Goal: Communication & Community: Answer question/provide support

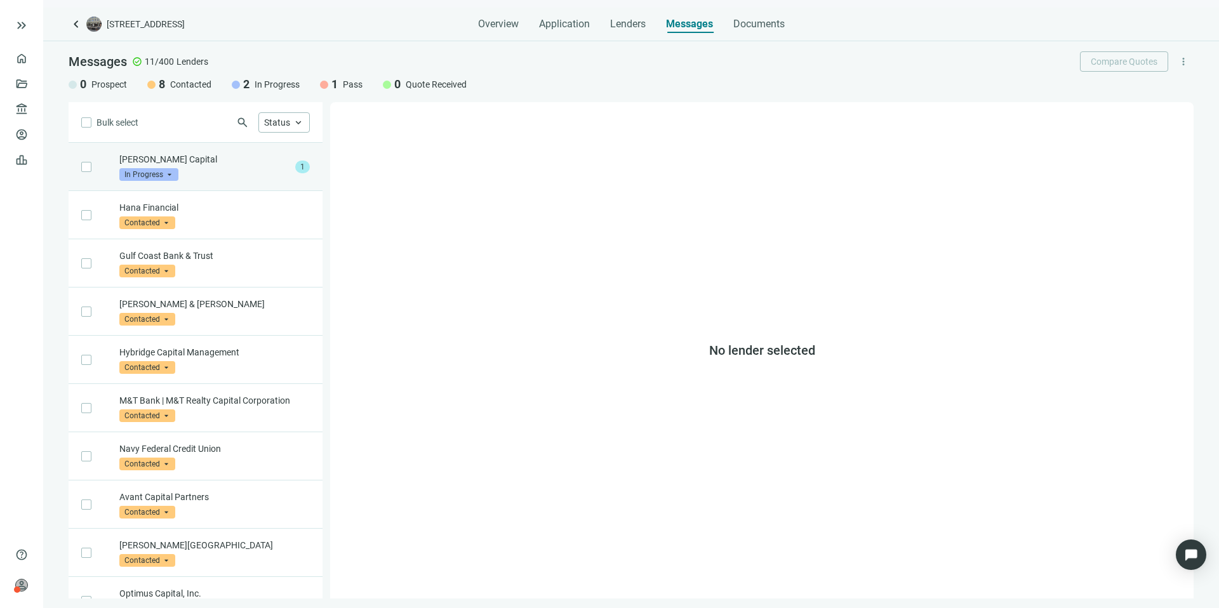
click at [176, 163] on p "[PERSON_NAME] Capital" at bounding box center [204, 159] width 171 height 13
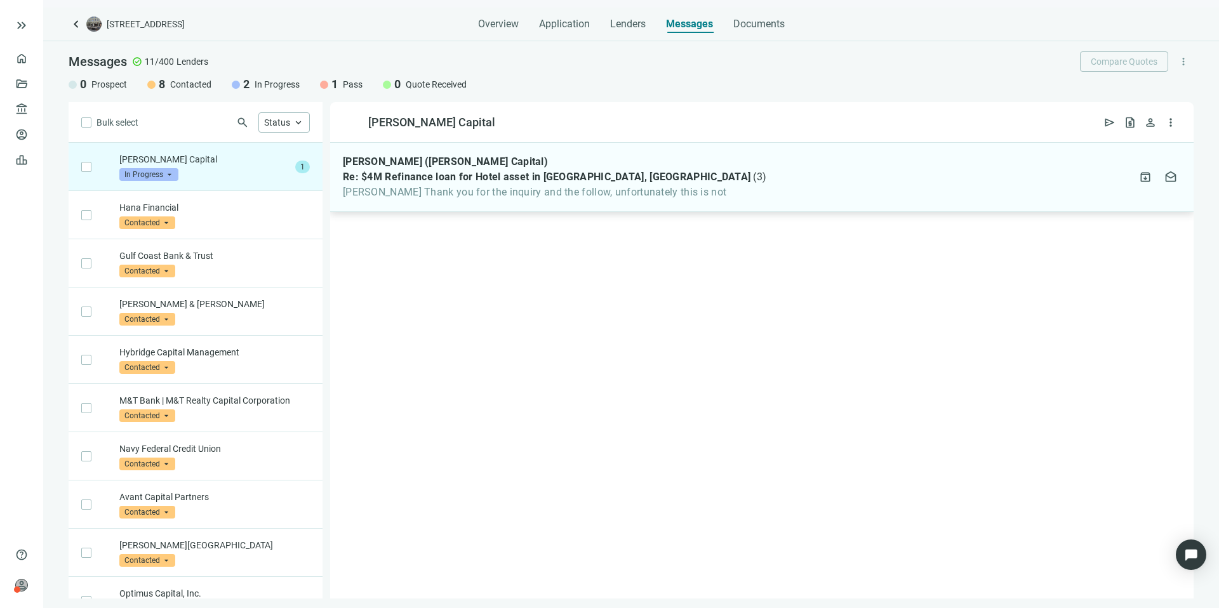
click at [814, 173] on div "[PERSON_NAME] ([PERSON_NAME] Capital) Re: $4M Refinance loan for Hotel asset in…" at bounding box center [761, 177] width 863 height 69
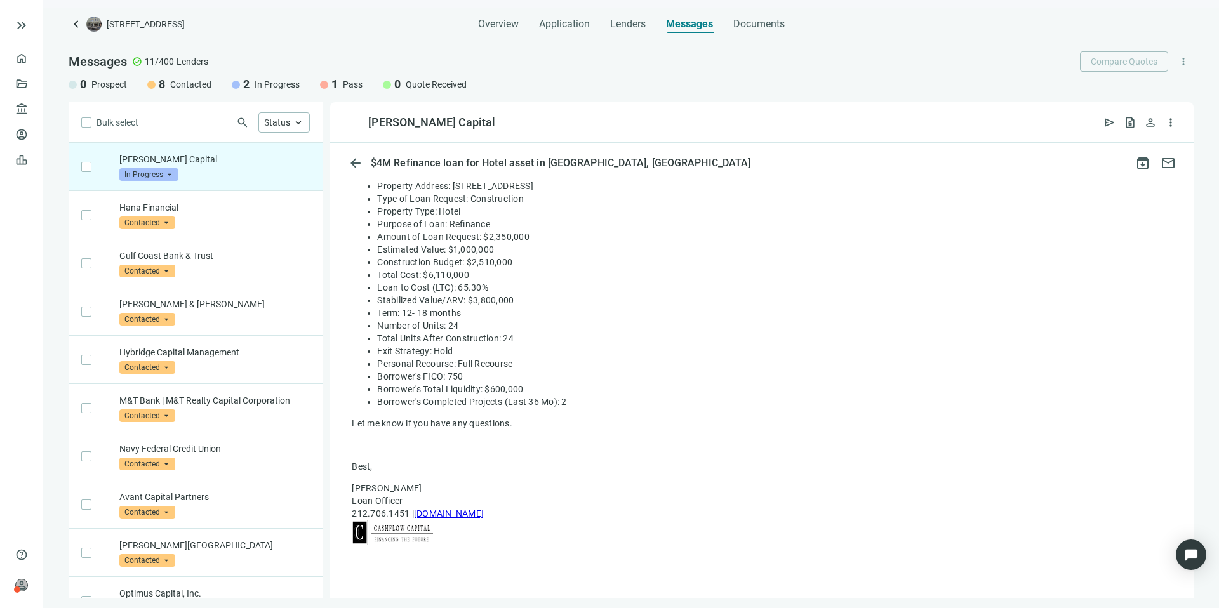
scroll to position [892, 0]
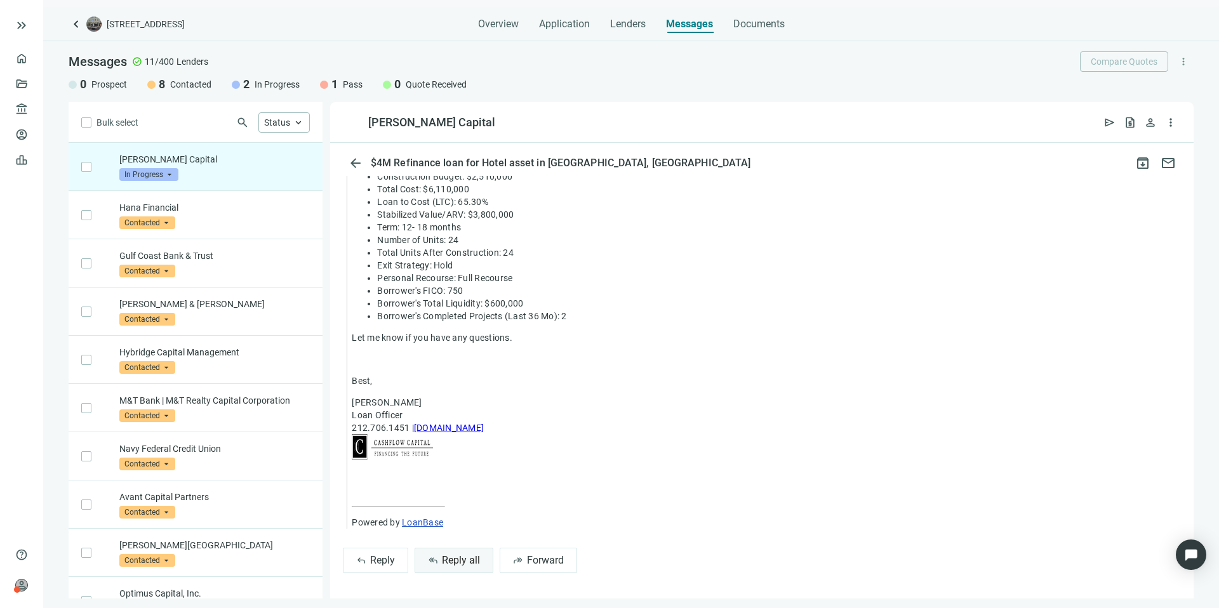
click at [467, 559] on span "Reply all" at bounding box center [461, 560] width 38 height 12
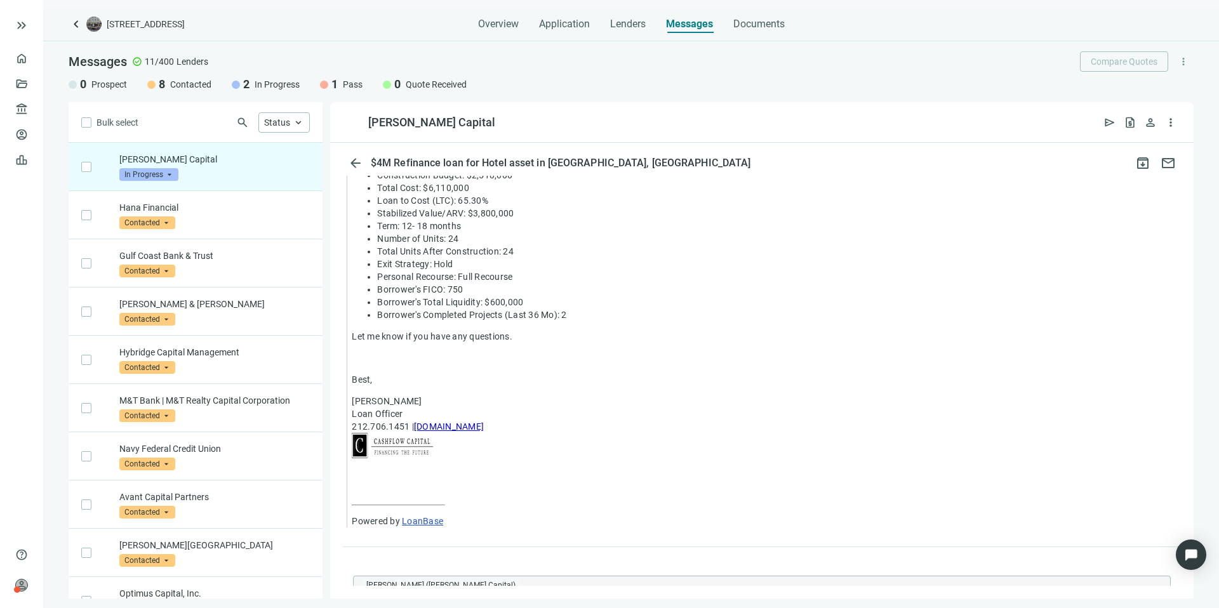
type textarea "**********"
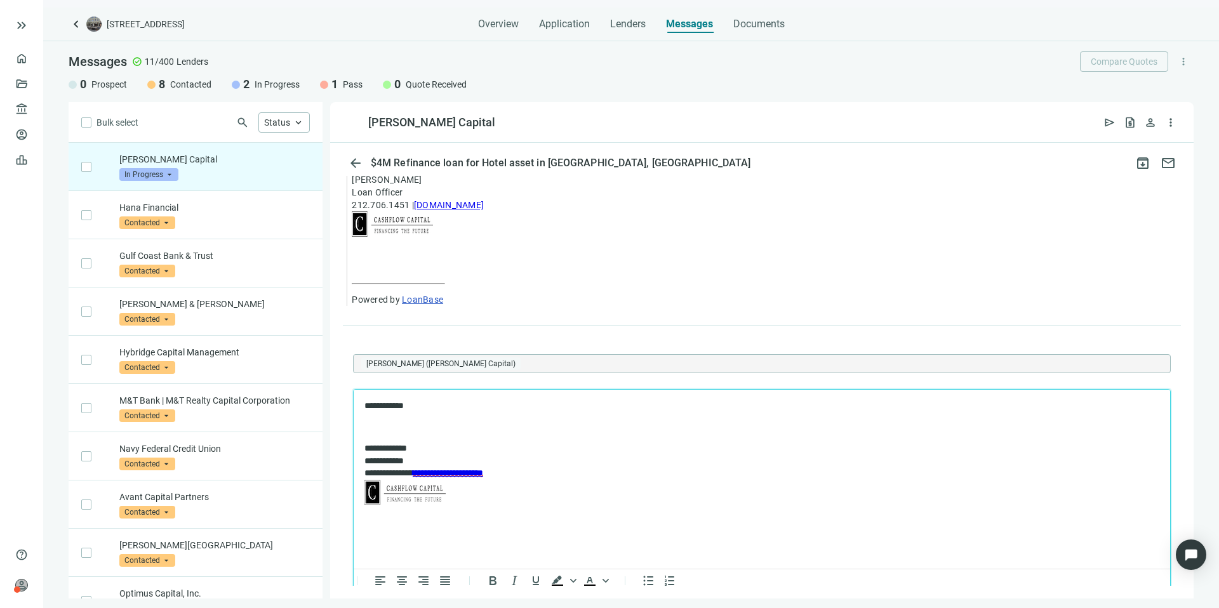
scroll to position [1207, 0]
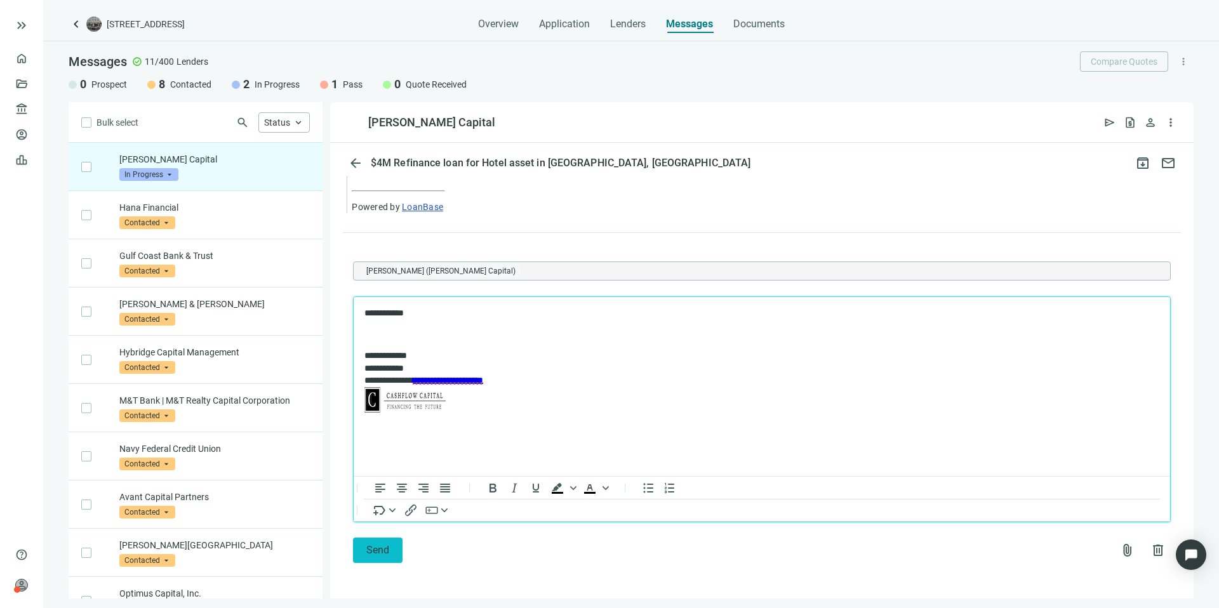
click at [389, 542] on button "Send" at bounding box center [378, 550] width 50 height 25
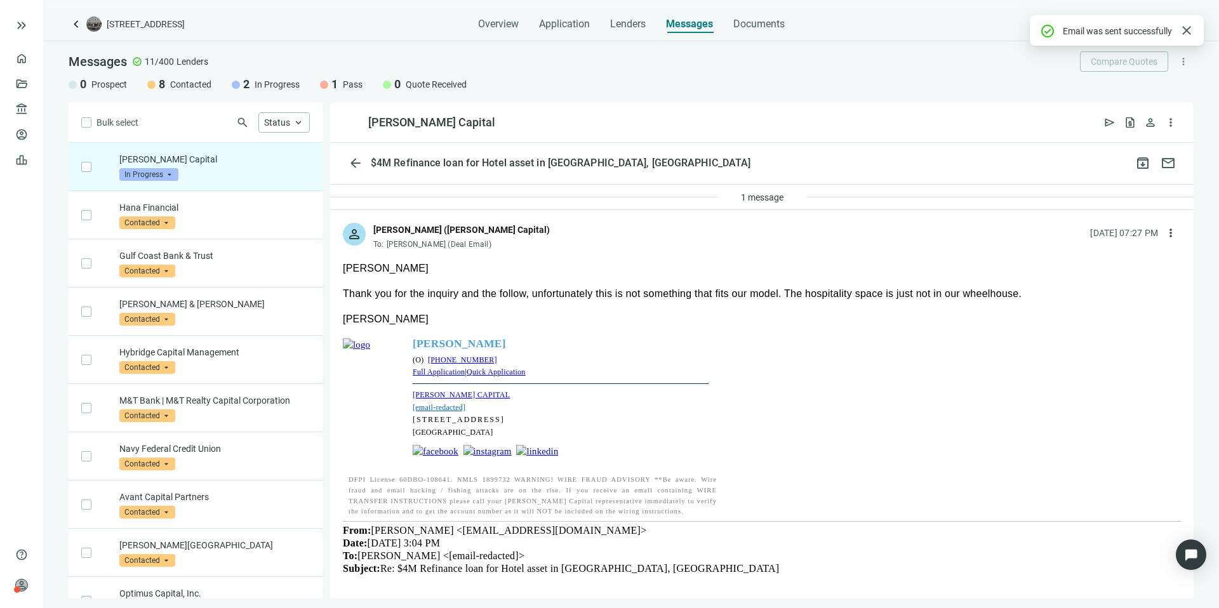
scroll to position [18, 0]
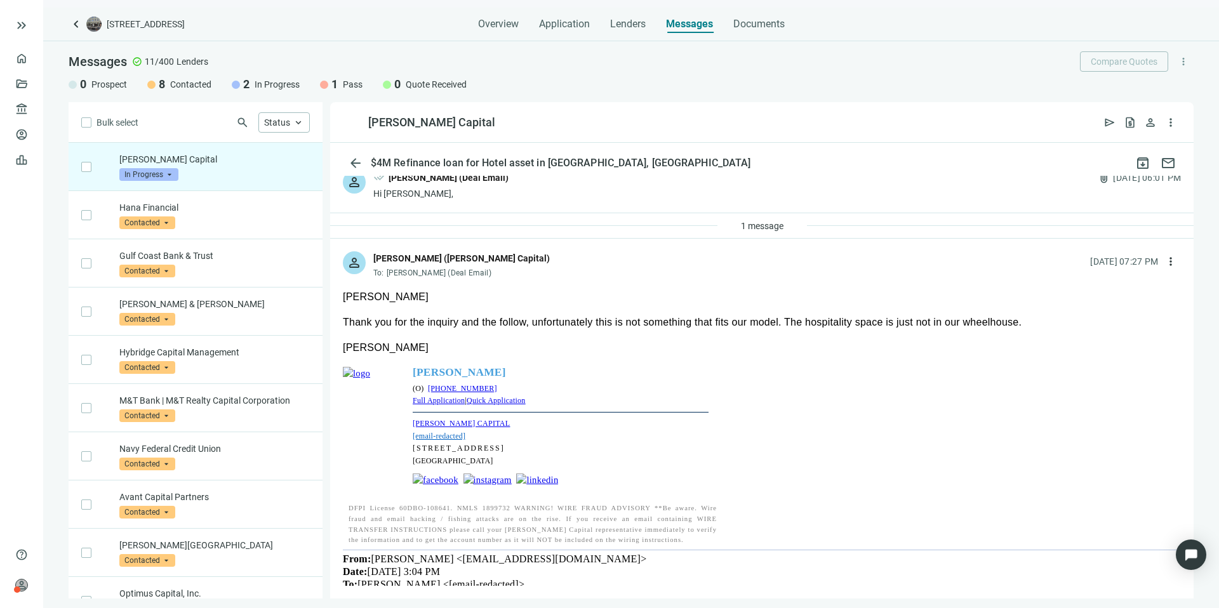
click at [142, 170] on span "In Progress" at bounding box center [148, 174] width 59 height 13
click at [149, 314] on span "Pass" at bounding box center [145, 311] width 27 height 13
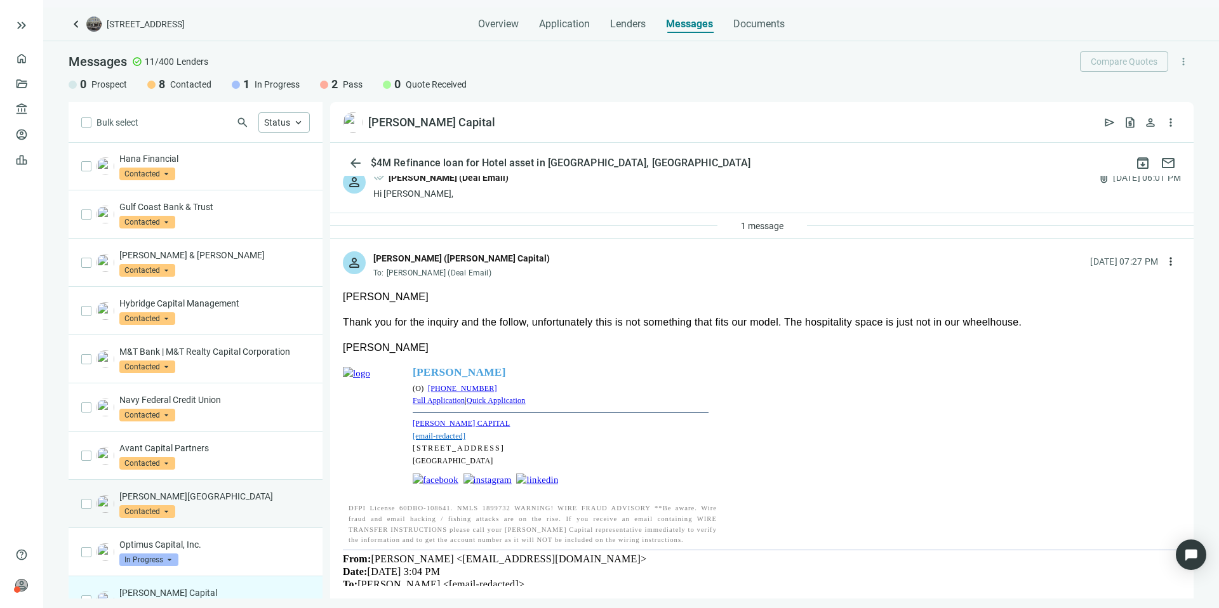
scroll to position [0, 0]
click at [74, 27] on span "keyboard_arrow_left" at bounding box center [76, 24] width 15 height 15
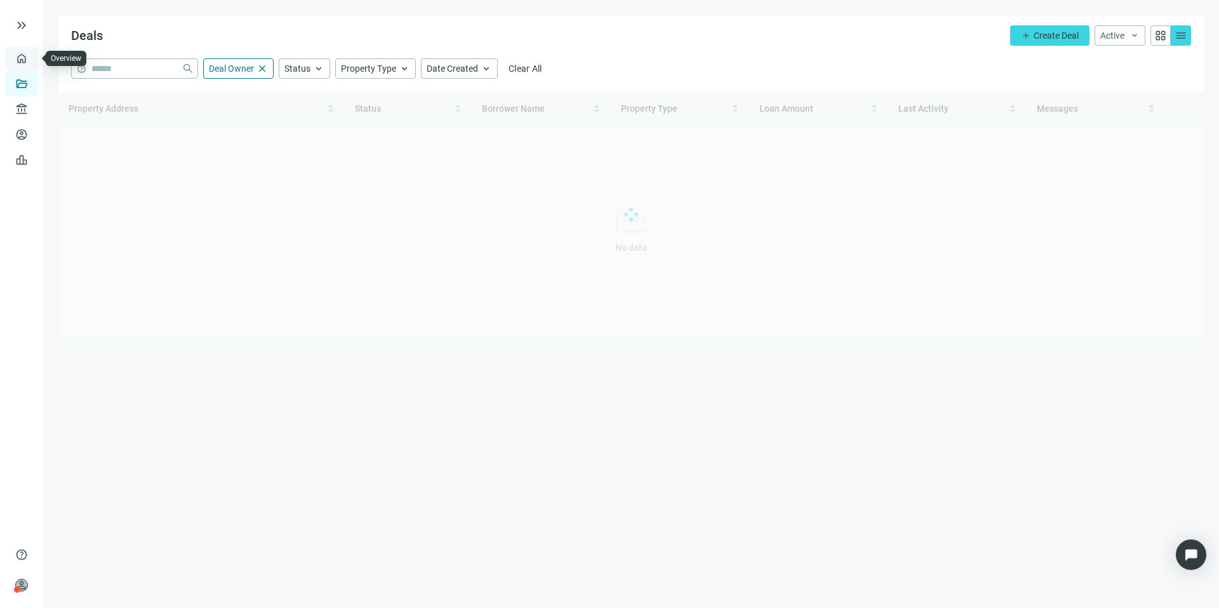
click at [32, 58] on link "Overview" at bounding box center [50, 58] width 37 height 10
